Goal: Browse casually

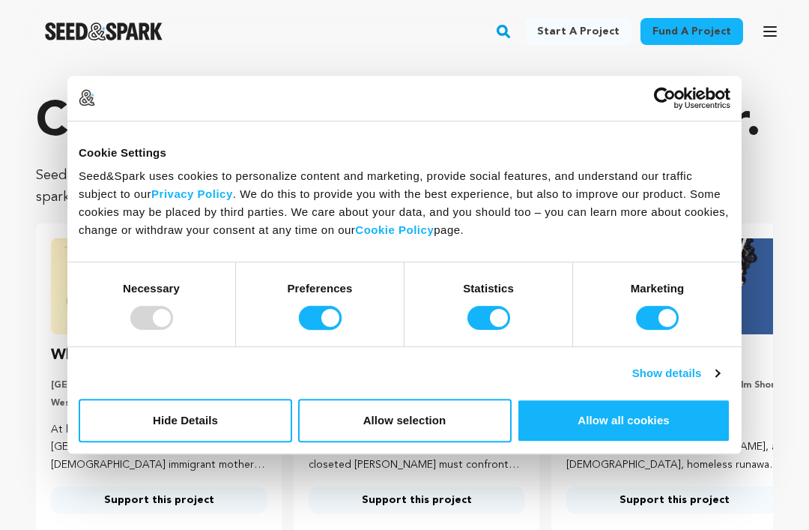
click at [327, 316] on input "Preferences" at bounding box center [320, 318] width 43 height 24
checkbox input "false"
click at [495, 325] on input "Statistics" at bounding box center [489, 318] width 43 height 24
checkbox input "false"
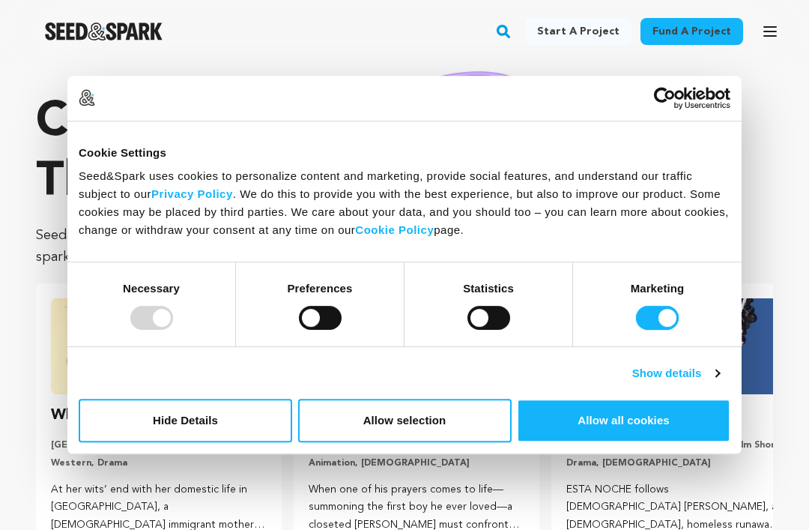
click at [662, 322] on input "Marketing" at bounding box center [657, 318] width 43 height 24
checkbox input "false"
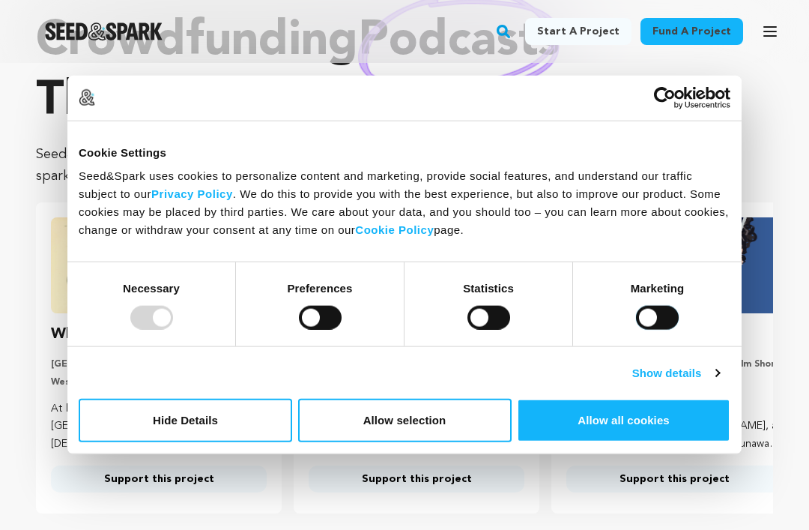
scroll to position [91, 0]
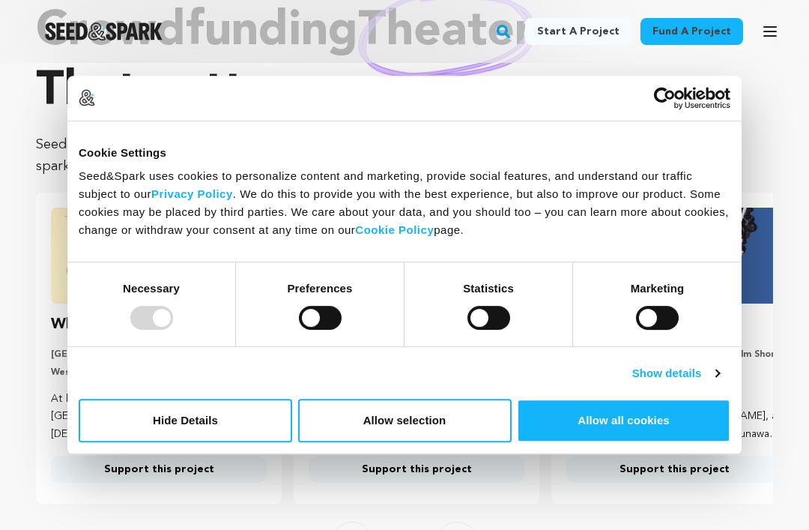
click at [256, 442] on button "Hide Details" at bounding box center [186, 420] width 214 height 43
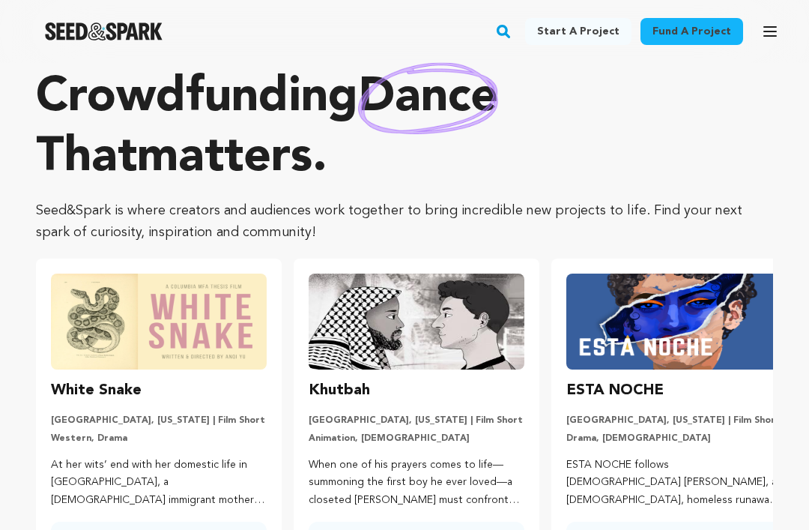
scroll to position [0, 0]
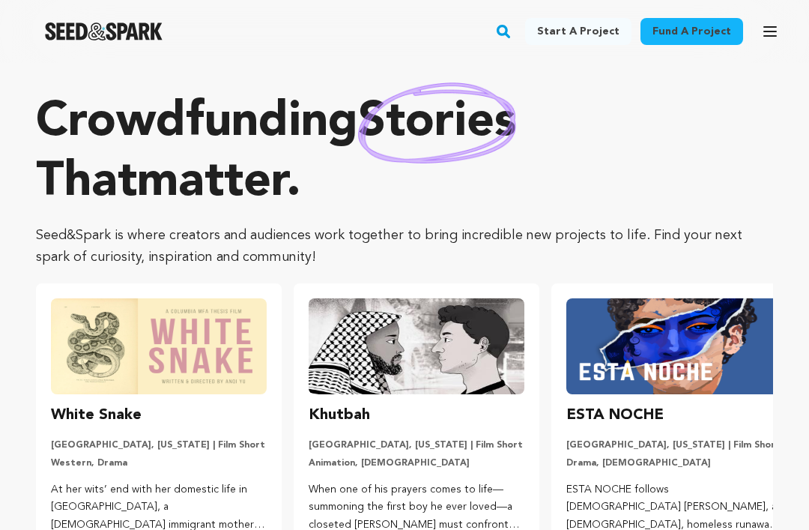
scroll to position [78, 0]
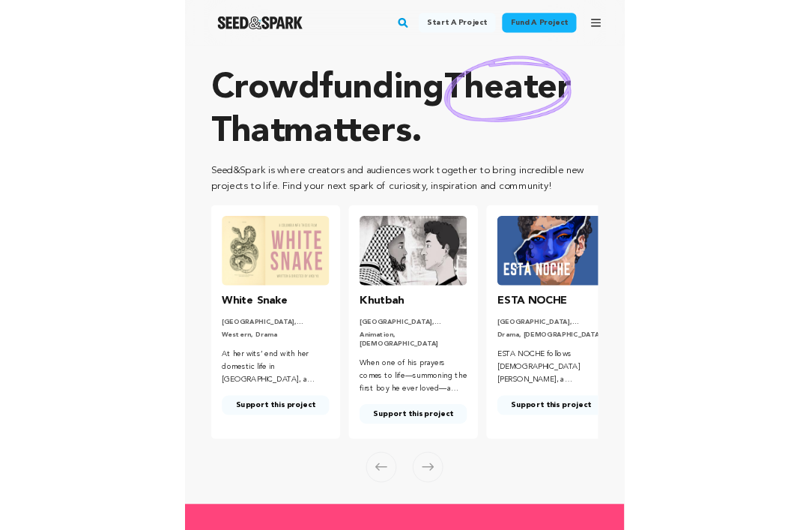
scroll to position [48, 0]
